Goal: Transaction & Acquisition: Purchase product/service

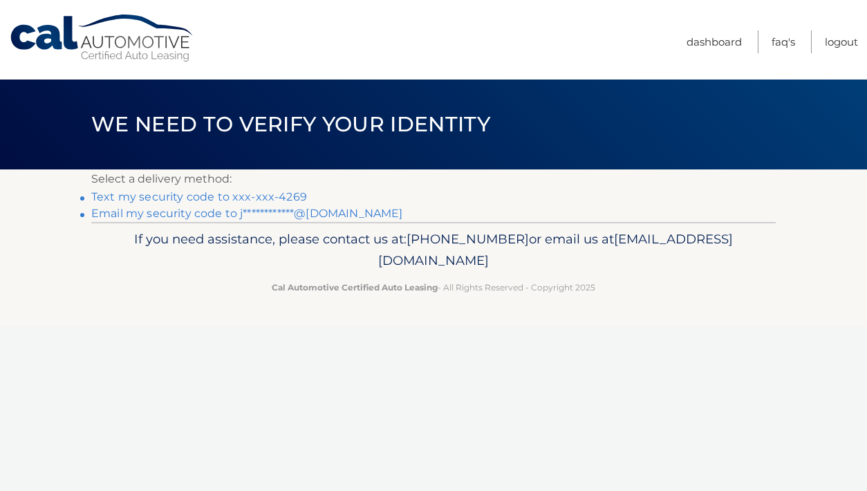
click at [148, 195] on link "Text my security code to xxx-xxx-4269" at bounding box center [199, 196] width 216 height 13
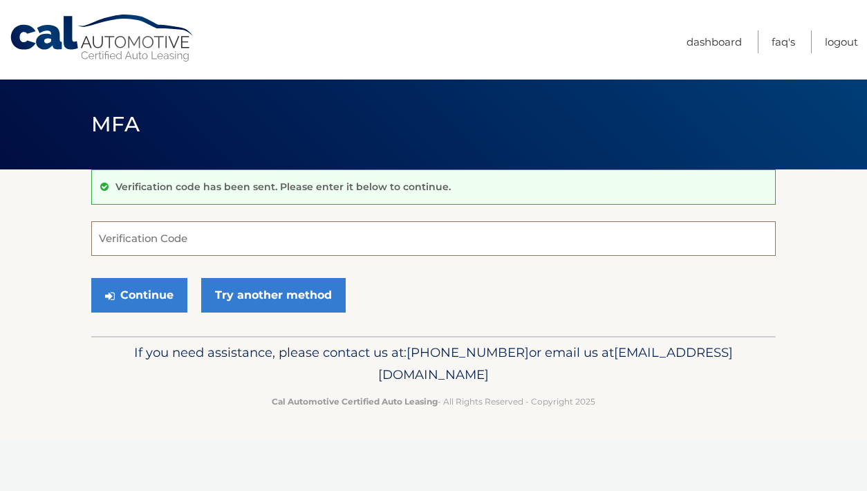
click at [131, 234] on input "Verification Code" at bounding box center [433, 238] width 685 height 35
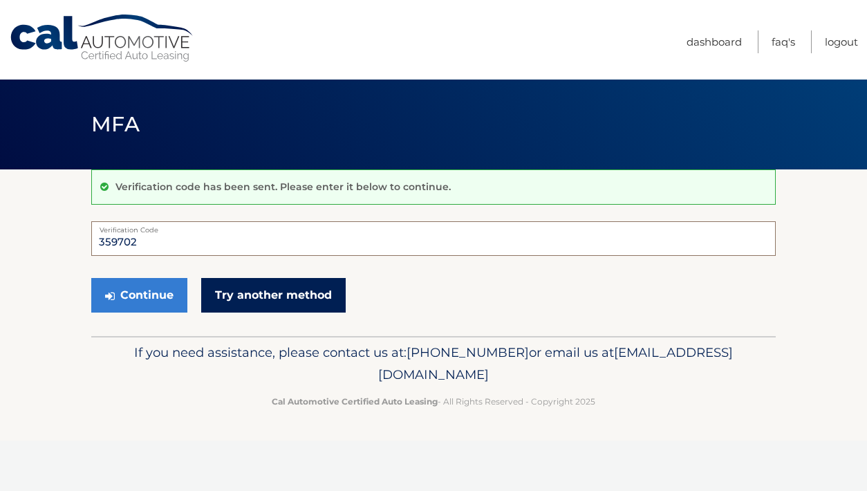
type input "359702"
click at [281, 283] on link "Try another method" at bounding box center [273, 295] width 145 height 35
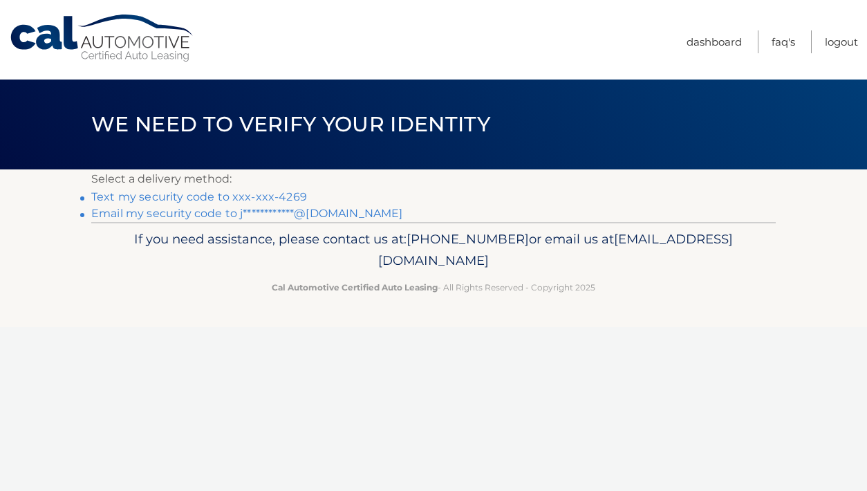
click at [220, 198] on link "Text my security code to xxx-xxx-4269" at bounding box center [199, 196] width 216 height 13
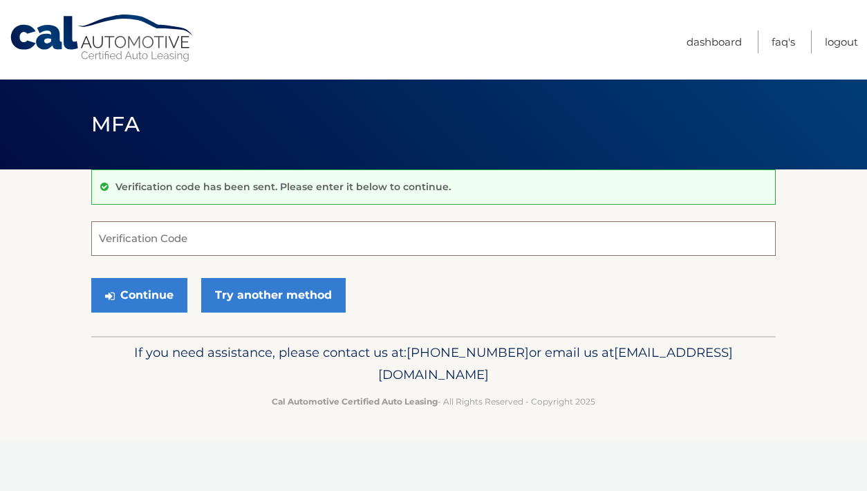
click at [194, 228] on input "Verification Code" at bounding box center [433, 238] width 685 height 35
type input "539997"
click at [145, 299] on button "Continue" at bounding box center [139, 295] width 96 height 35
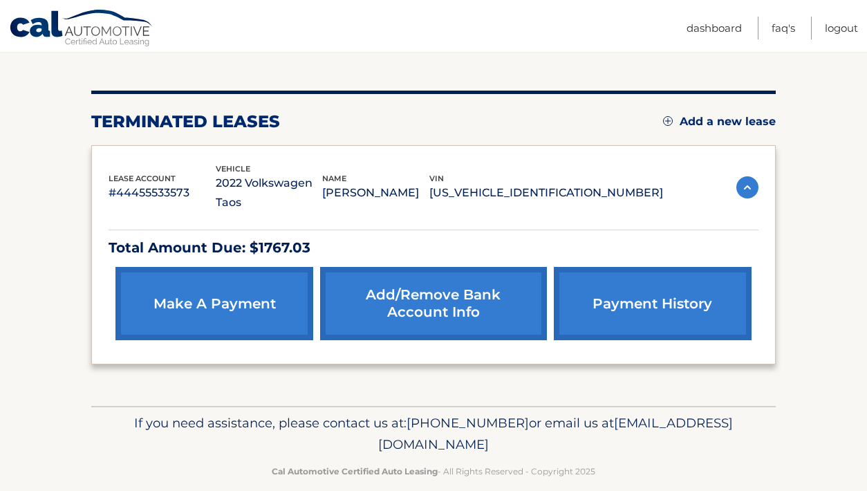
scroll to position [140, 0]
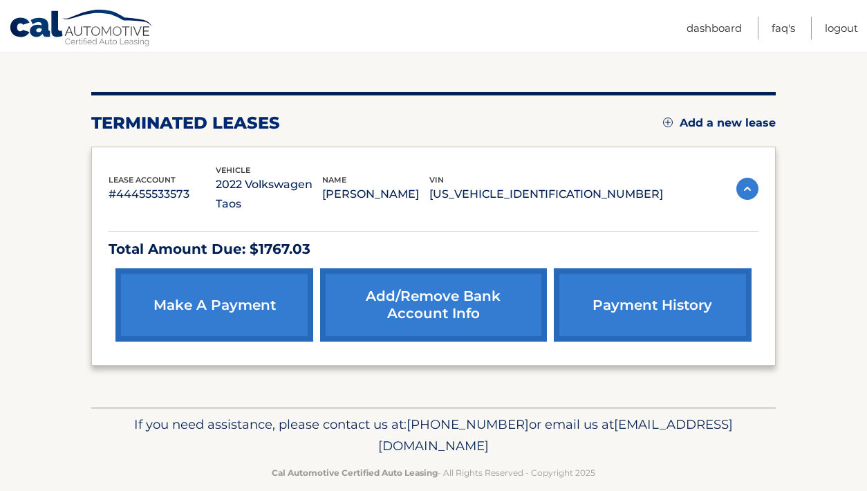
click at [180, 304] on link "make a payment" at bounding box center [214, 304] width 198 height 73
click at [463, 299] on link "Add/Remove bank account info" at bounding box center [433, 304] width 226 height 73
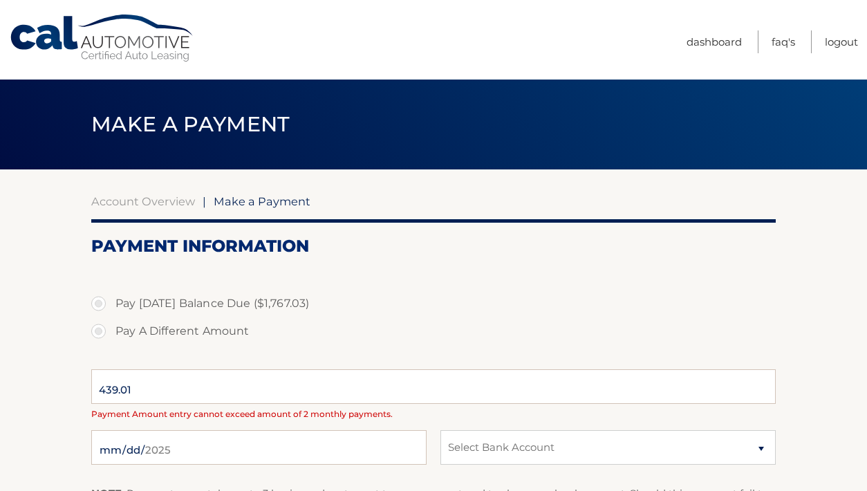
click at [250, 278] on div at bounding box center [433, 277] width 685 height 15
select select "ZGZkYTU0N2QtZmZhNy00ZGNmLTg5ZDgtYzk0MDJkM2FiMTAz"
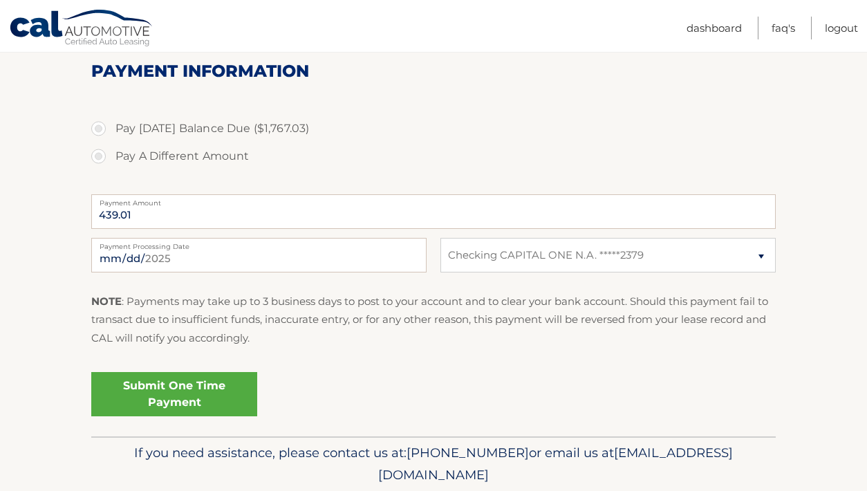
scroll to position [176, 0]
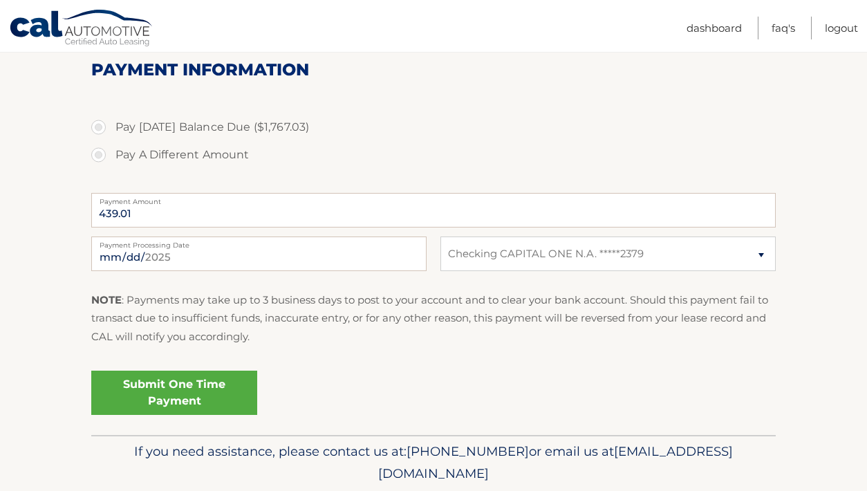
click at [102, 128] on label "Pay [DATE] Balance Due ($1,767.03)" at bounding box center [433, 127] width 685 height 28
click at [102, 128] on input "Pay [DATE] Balance Due ($1,767.03)" at bounding box center [104, 124] width 14 height 22
radio input "true"
type input "1767.03"
select select
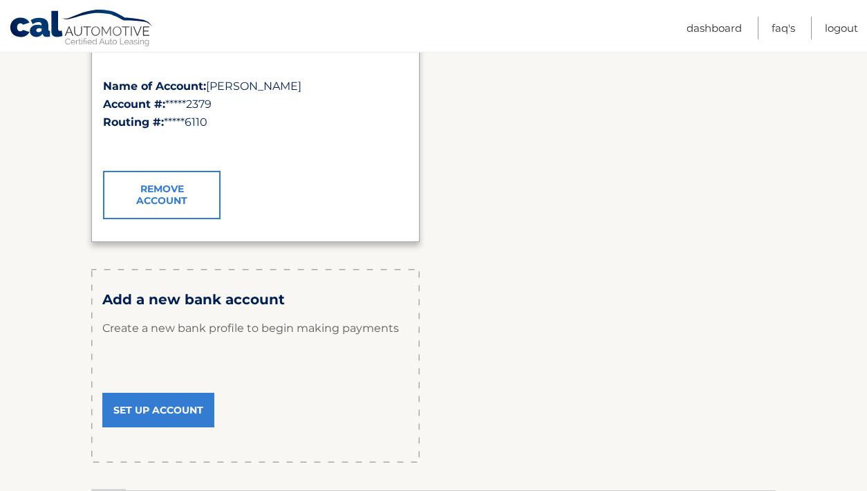
scroll to position [284, 0]
click at [176, 409] on link "Set Up Account" at bounding box center [158, 409] width 112 height 35
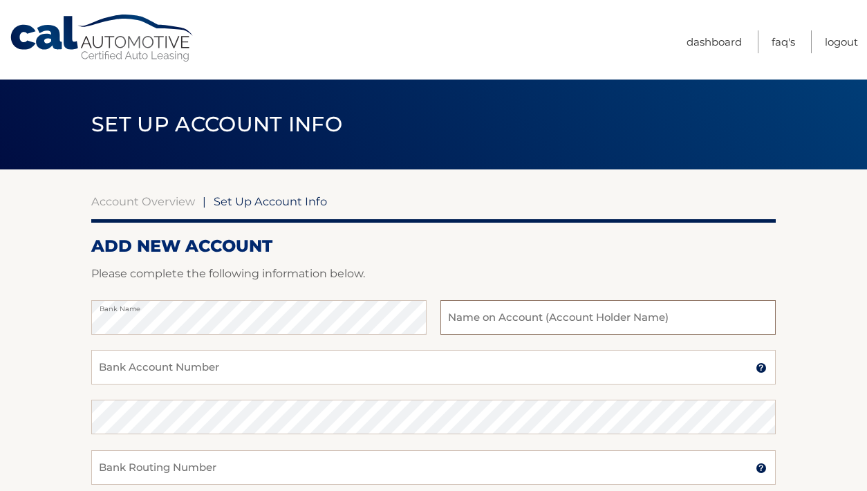
click at [557, 321] on input "text" at bounding box center [607, 317] width 335 height 35
type input "[PERSON_NAME]"
click at [269, 360] on input "Bank Account Number" at bounding box center [433, 367] width 685 height 35
type input "36282649491"
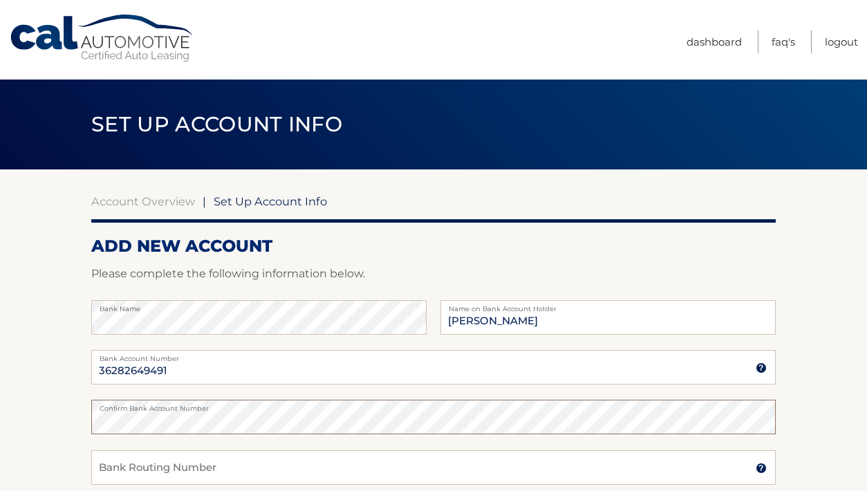
scroll to position [107, 0]
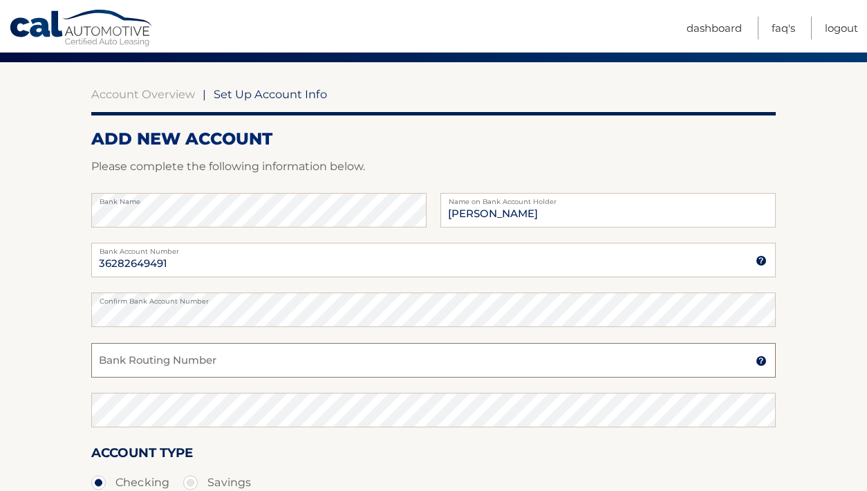
click at [192, 364] on input "Bank Routing Number" at bounding box center [433, 360] width 685 height 35
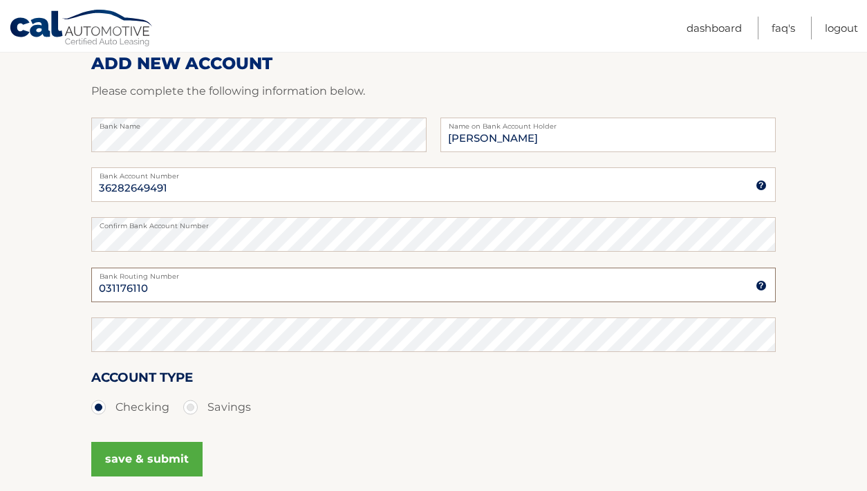
scroll to position [188, 0]
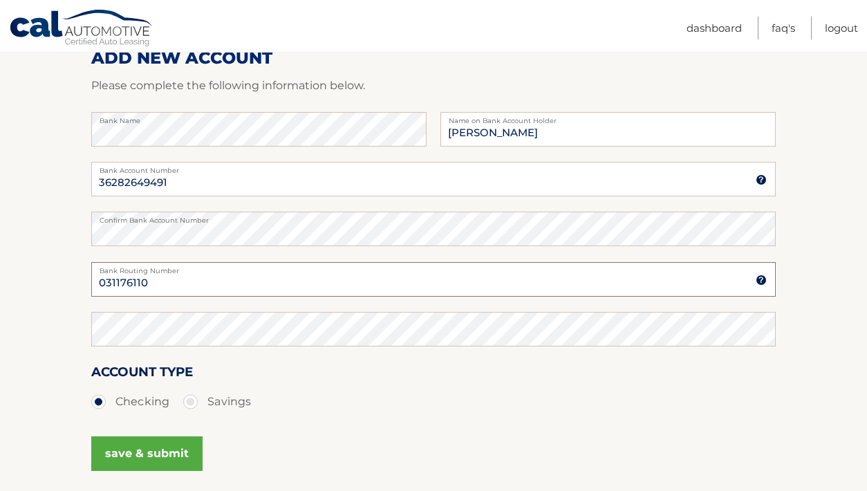
type input "031176110"
click at [340, 379] on div "Account Type Checking Savings" at bounding box center [433, 388] width 685 height 53
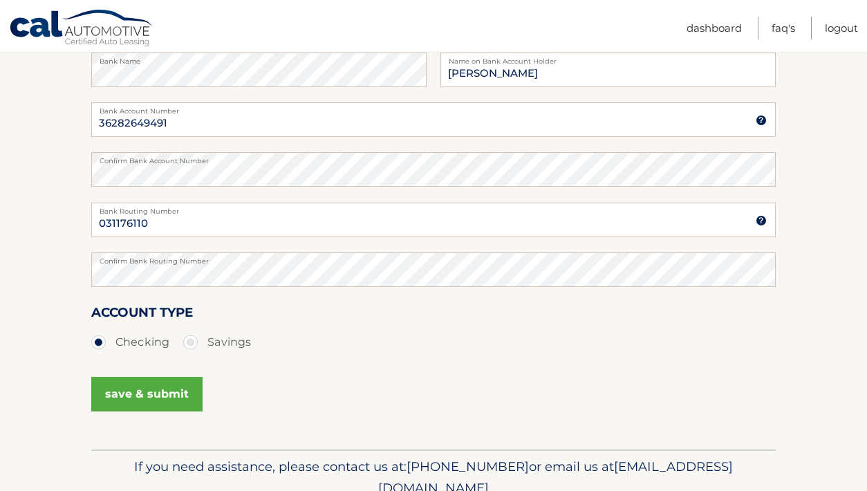
scroll to position [251, 0]
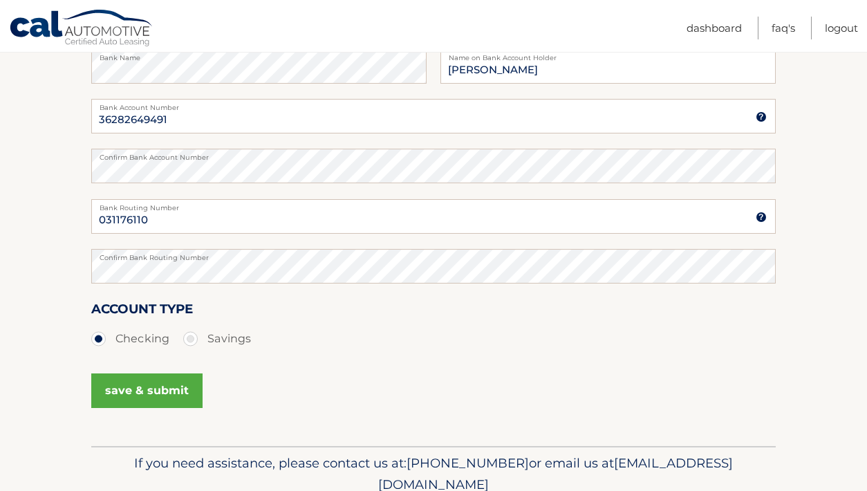
click at [188, 340] on label "Savings" at bounding box center [217, 339] width 68 height 28
click at [189, 340] on input "Savings" at bounding box center [196, 336] width 14 height 22
radio input "true"
click at [168, 396] on button "save & submit" at bounding box center [146, 390] width 111 height 35
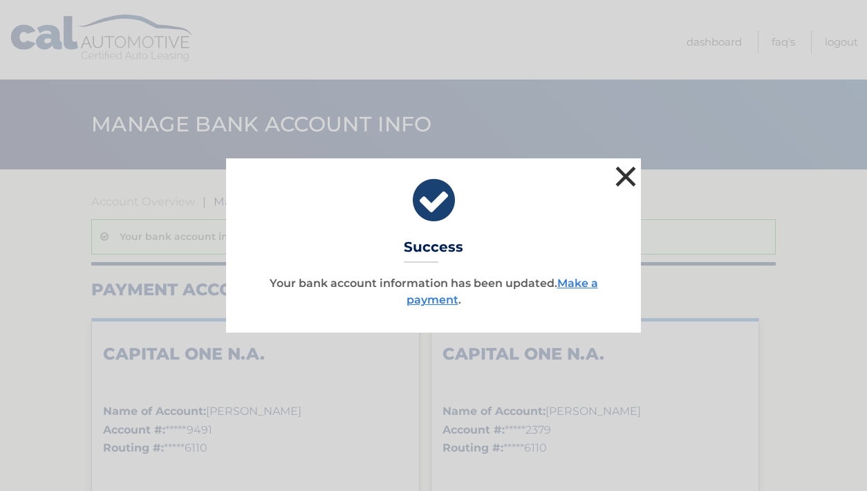
click at [631, 174] on button "×" at bounding box center [626, 176] width 28 height 28
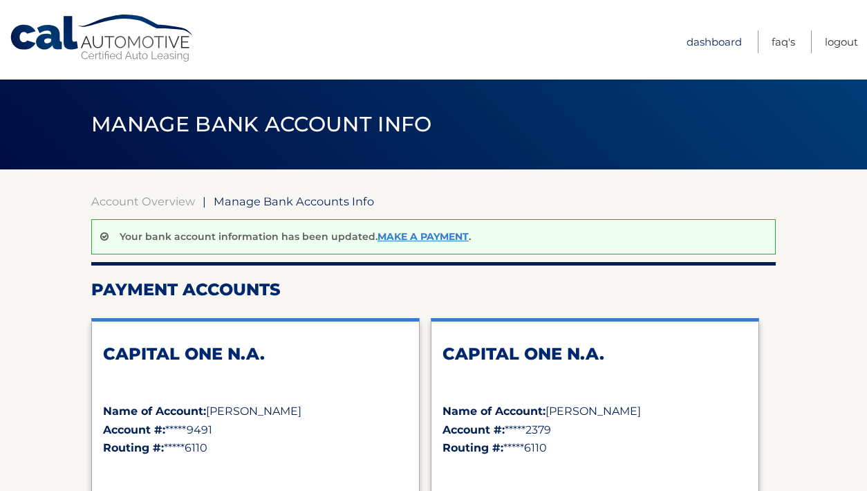
click at [698, 39] on link "Dashboard" at bounding box center [714, 41] width 55 height 23
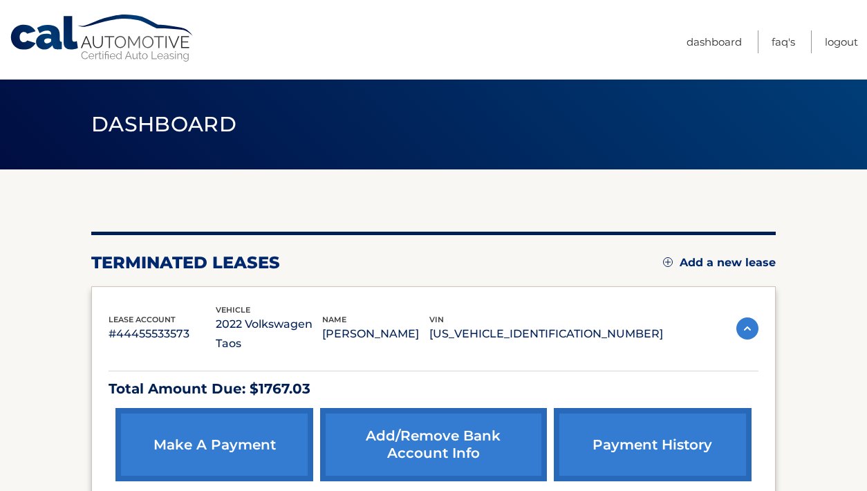
click at [238, 409] on link "make a payment" at bounding box center [214, 444] width 198 height 73
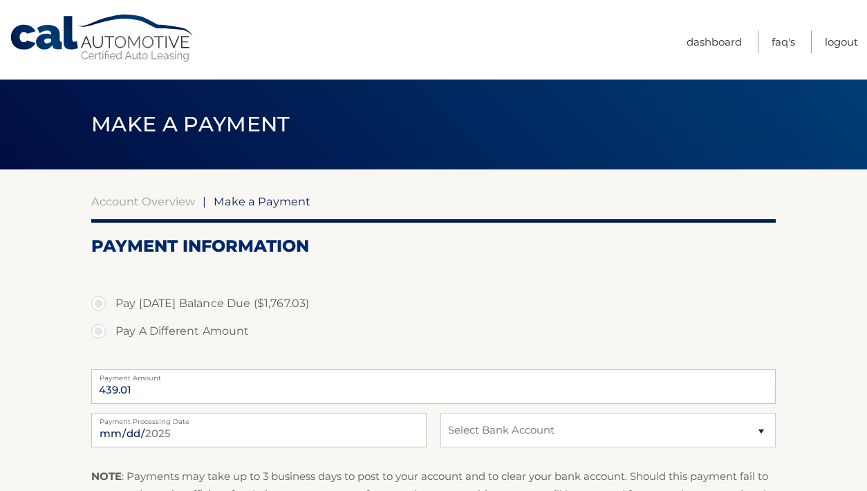
click at [99, 302] on label "Pay [DATE] Balance Due ($1,767.03)" at bounding box center [433, 304] width 685 height 28
click at [99, 302] on input "Pay [DATE] Balance Due ($1,767.03)" at bounding box center [104, 301] width 14 height 22
radio input "true"
type input "1767.03"
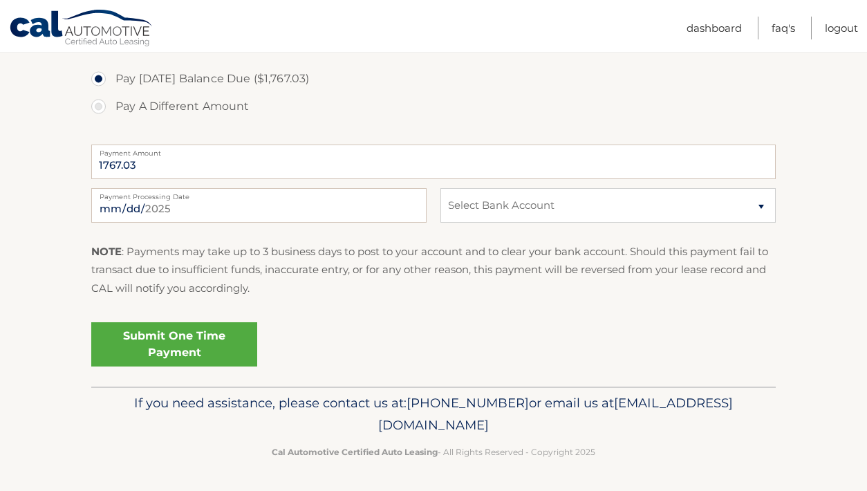
scroll to position [223, 0]
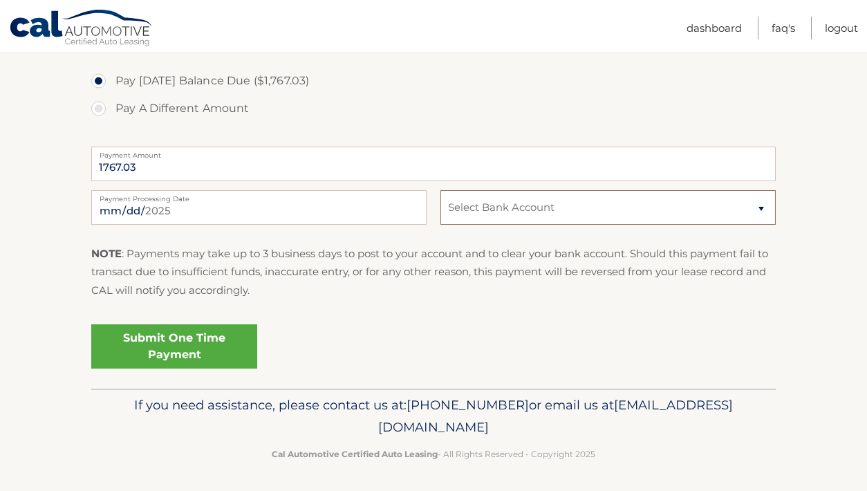
select select "YjVkNTM3YzItYzgwZS00OTIxLWI2ZDctODAxZTcwODJiMzRm"
click at [161, 342] on link "Submit One Time Payment" at bounding box center [174, 346] width 166 height 44
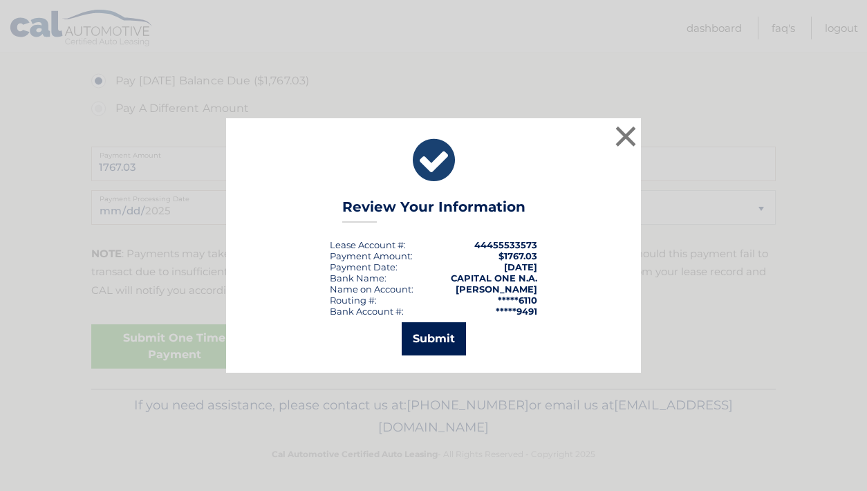
click at [442, 341] on button "Submit" at bounding box center [434, 338] width 64 height 33
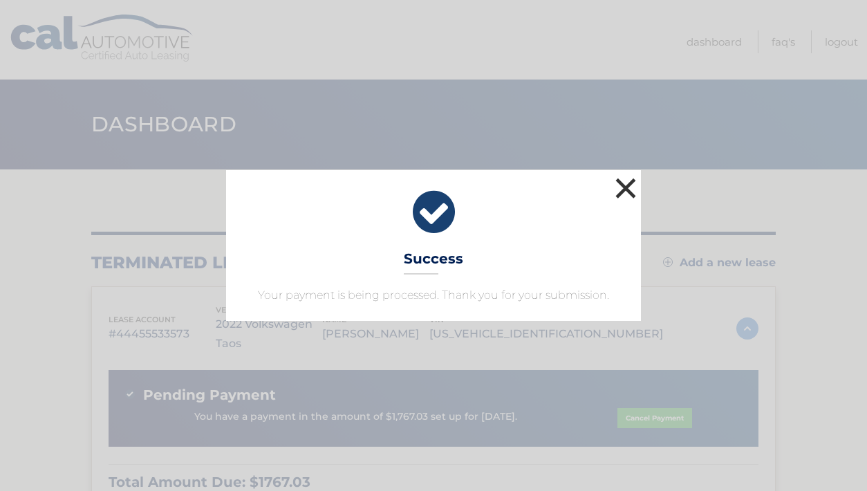
click at [623, 183] on button "×" at bounding box center [626, 188] width 28 height 28
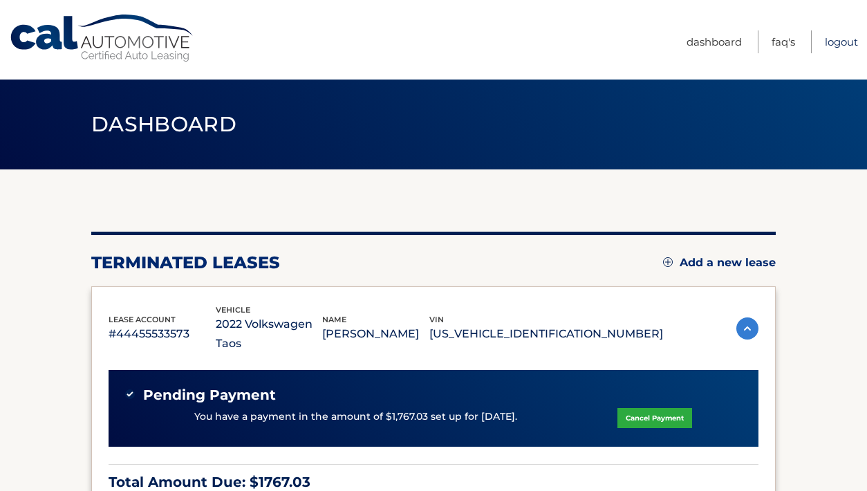
click at [844, 41] on link "Logout" at bounding box center [841, 41] width 33 height 23
